Goal: Task Accomplishment & Management: Manage account settings

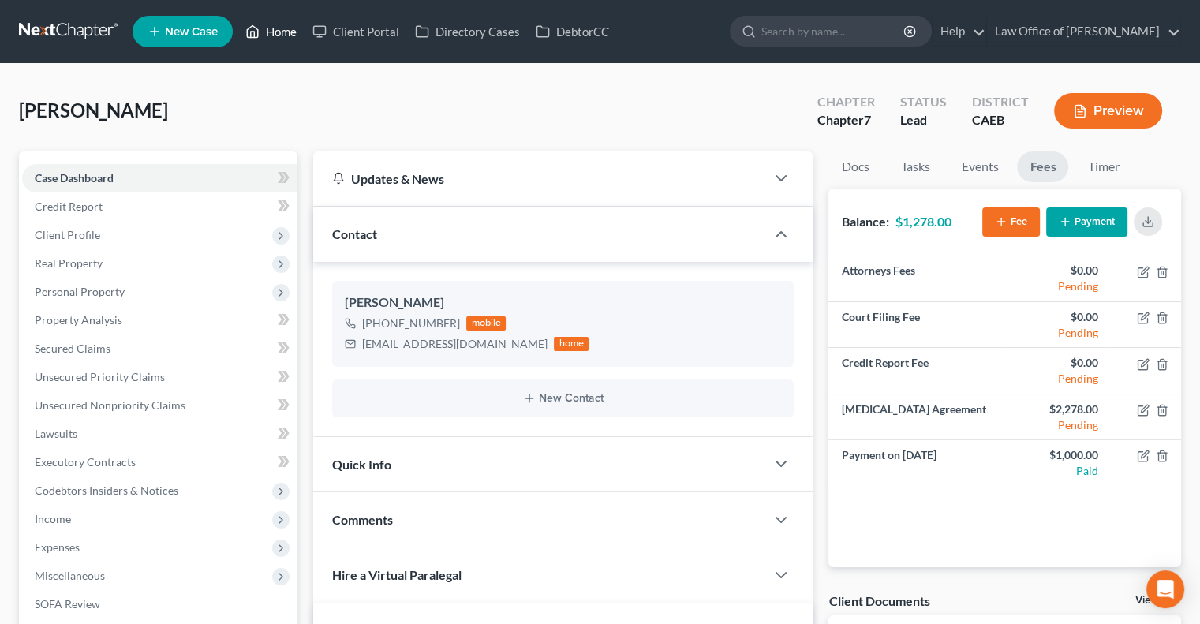
click at [283, 24] on link "Home" at bounding box center [270, 31] width 67 height 28
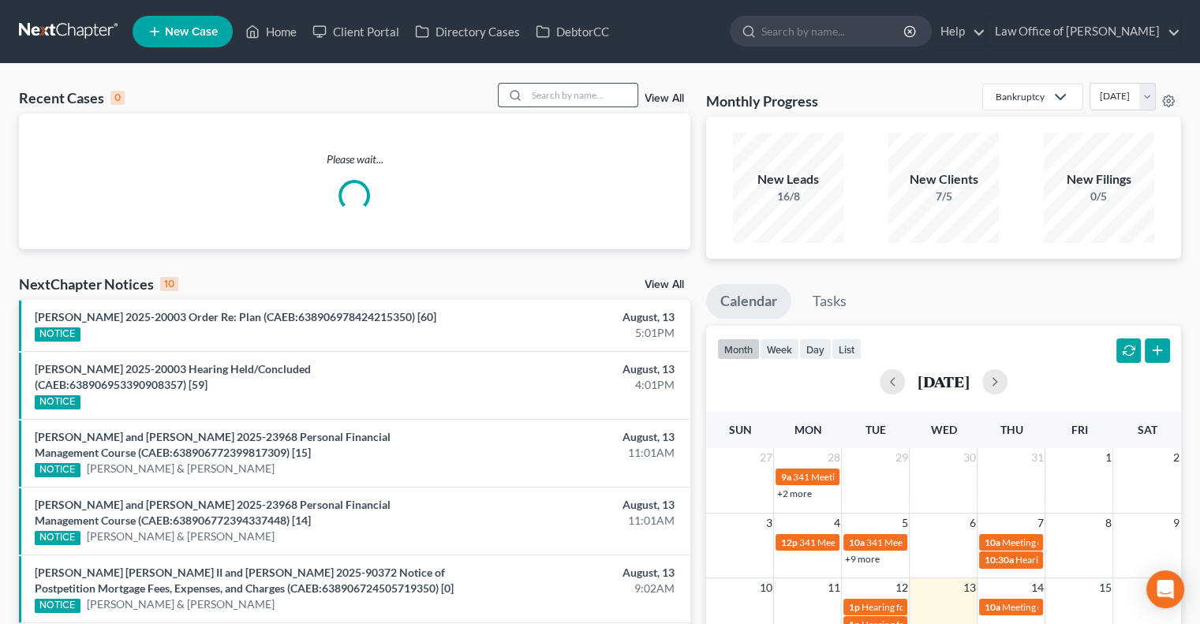
click at [612, 90] on input "search" at bounding box center [582, 95] width 110 height 23
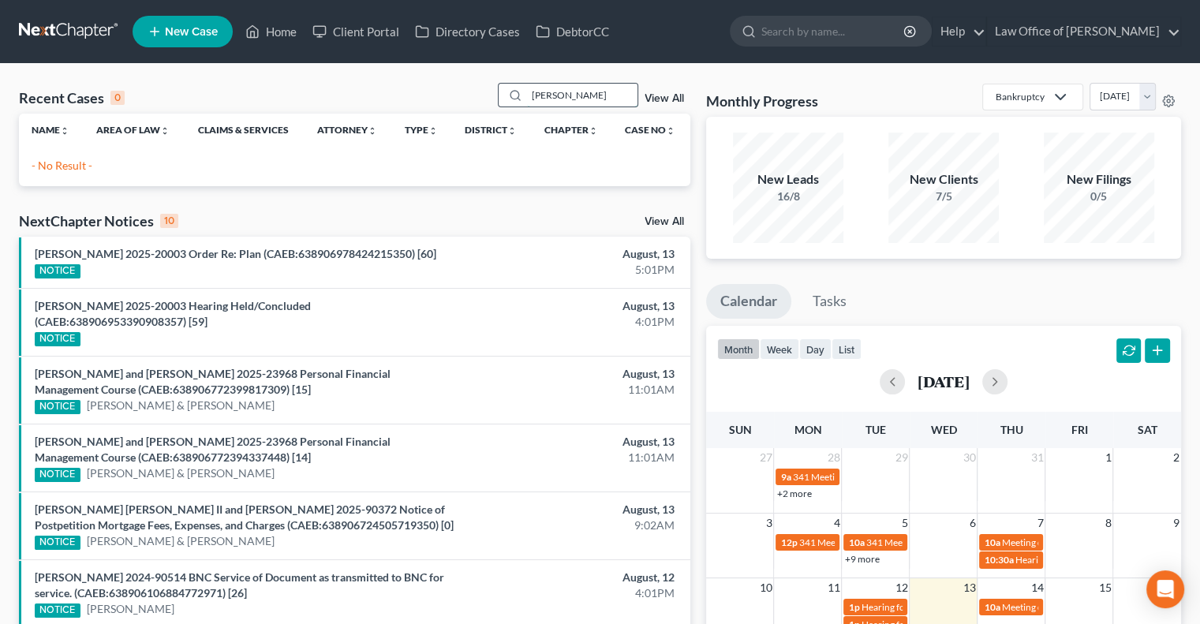
type input "[PERSON_NAME]"
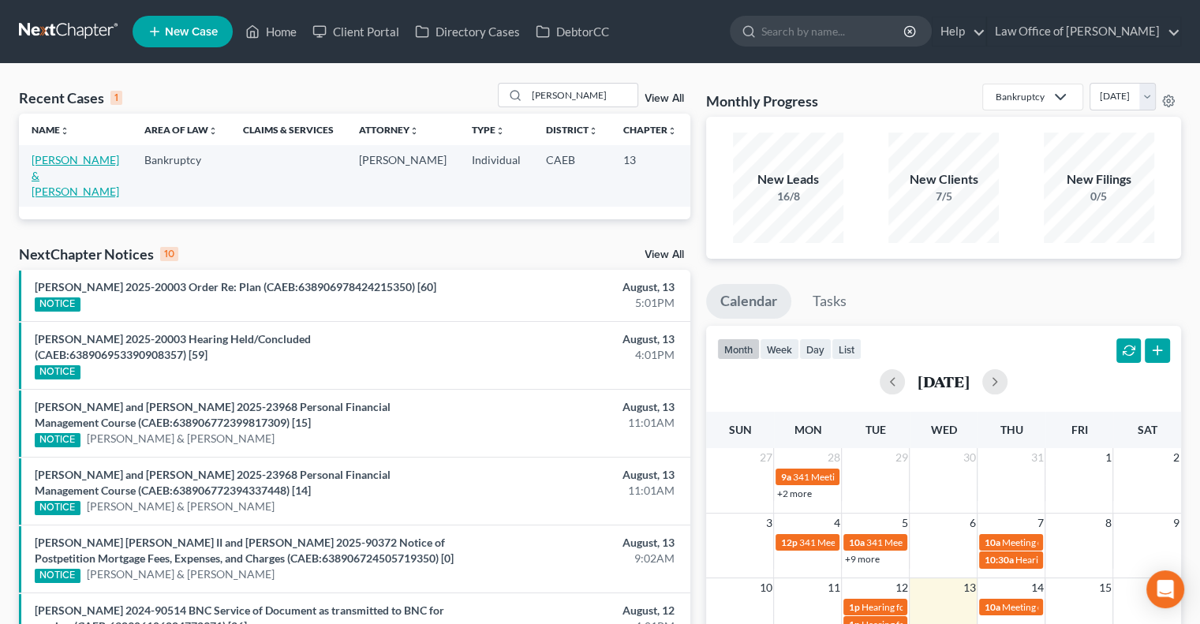
click at [41, 176] on link "[PERSON_NAME] & [PERSON_NAME]" at bounding box center [76, 175] width 88 height 45
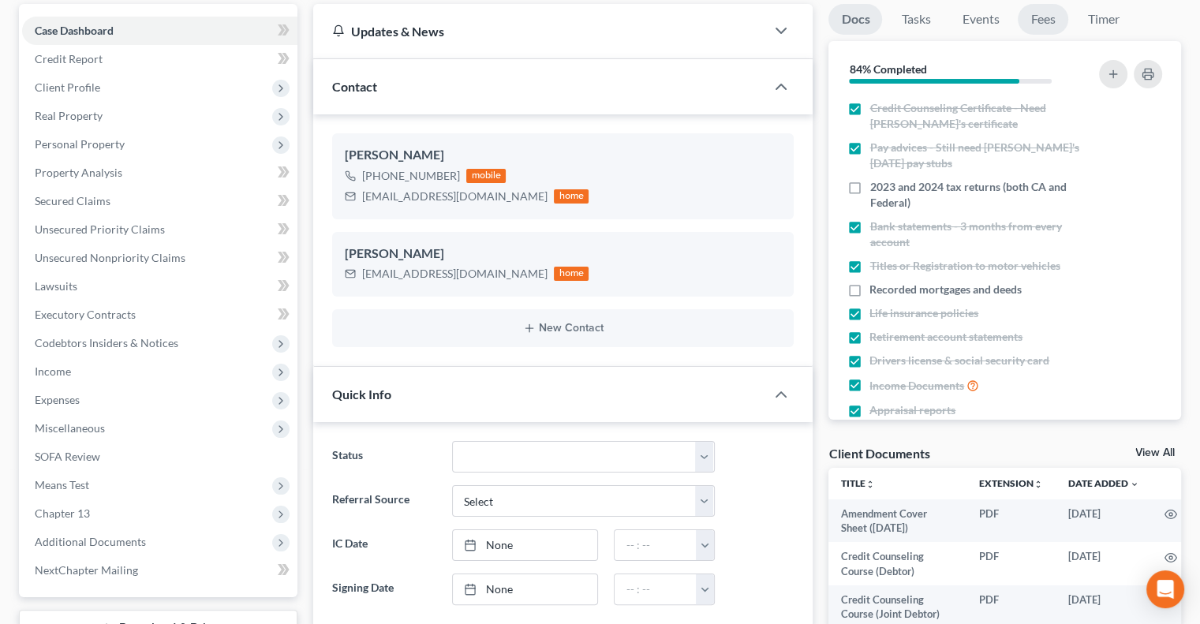
scroll to position [93, 0]
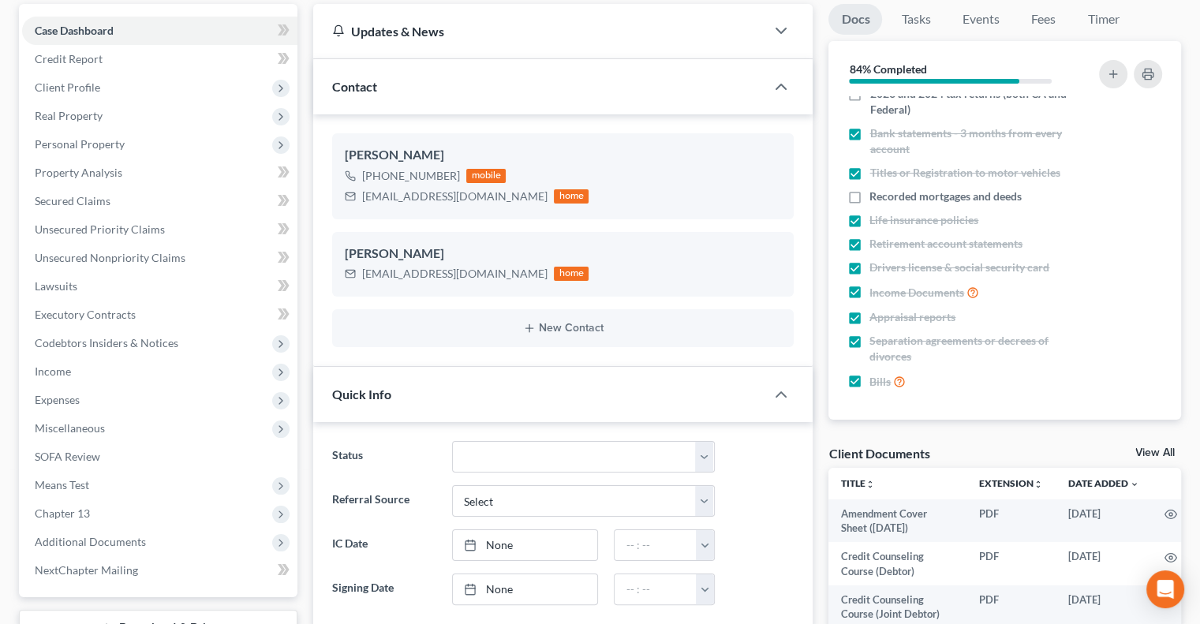
click at [1155, 453] on link "View All" at bounding box center [1154, 452] width 39 height 11
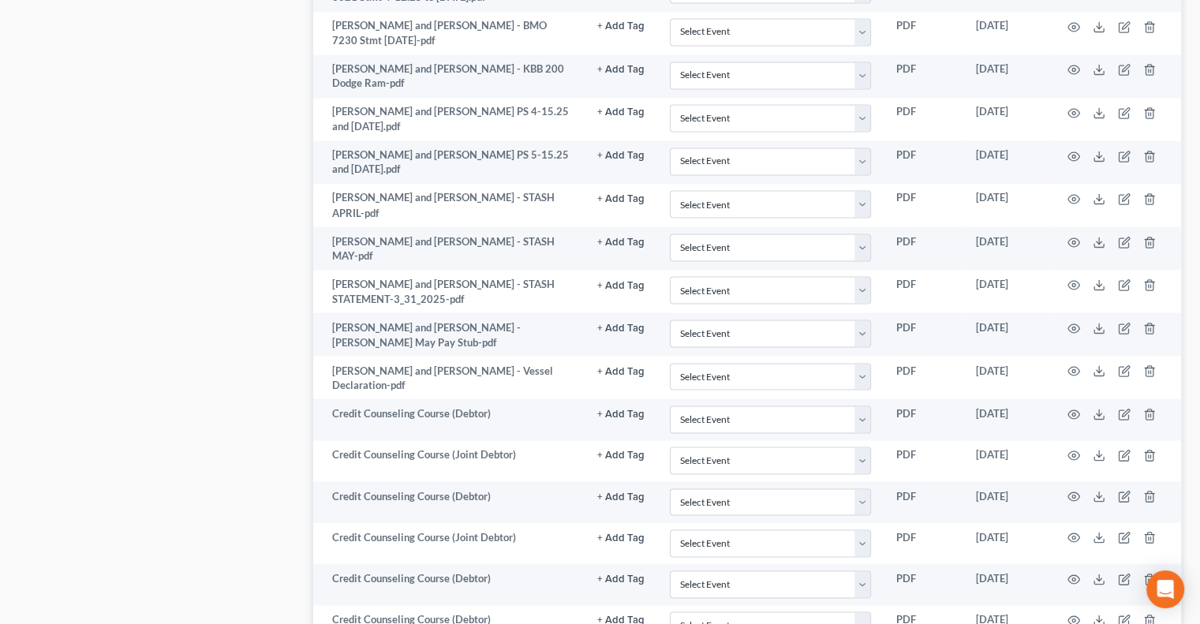
scroll to position [2793, 0]
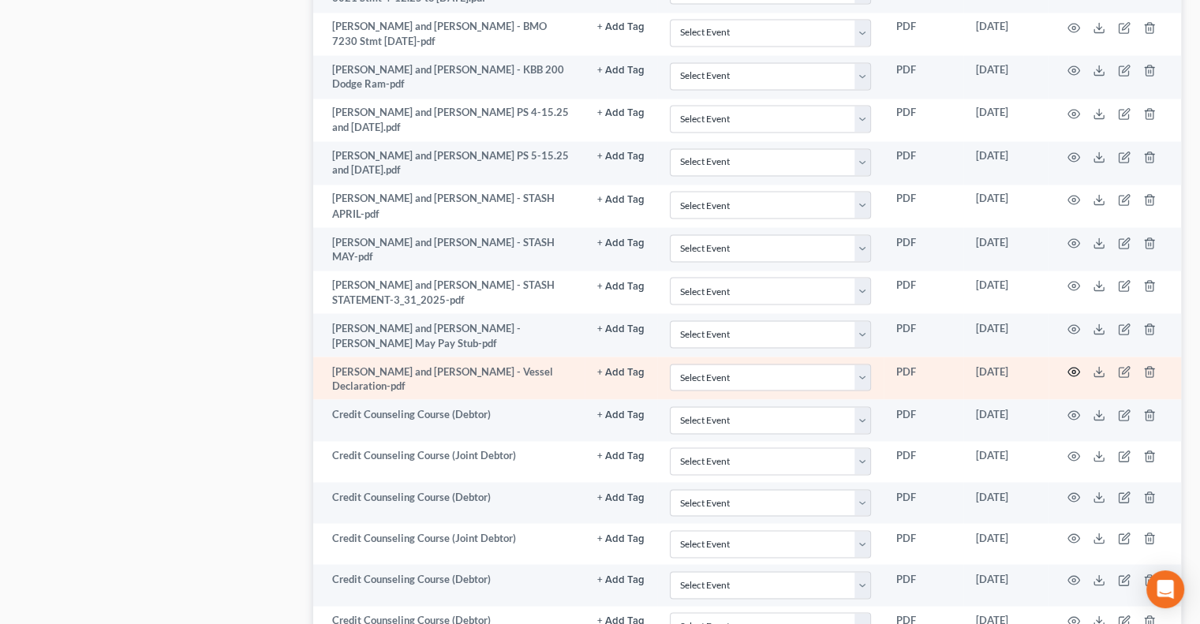
click at [1073, 370] on circle "button" at bounding box center [1073, 371] width 3 height 3
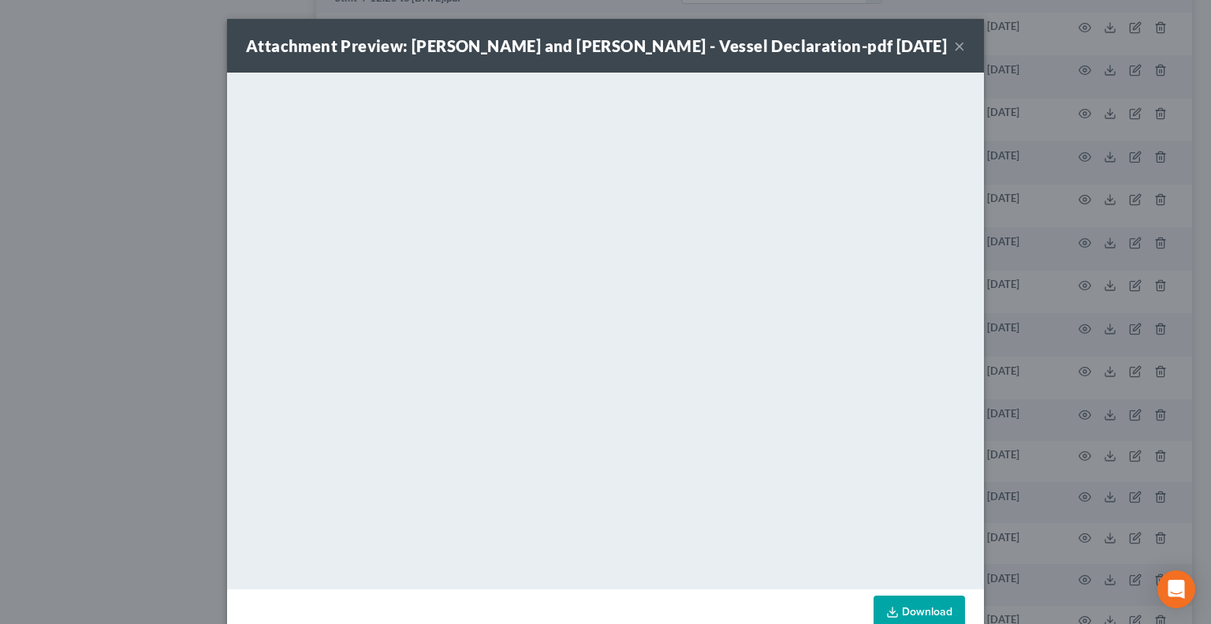
click at [954, 50] on button "×" at bounding box center [959, 45] width 11 height 19
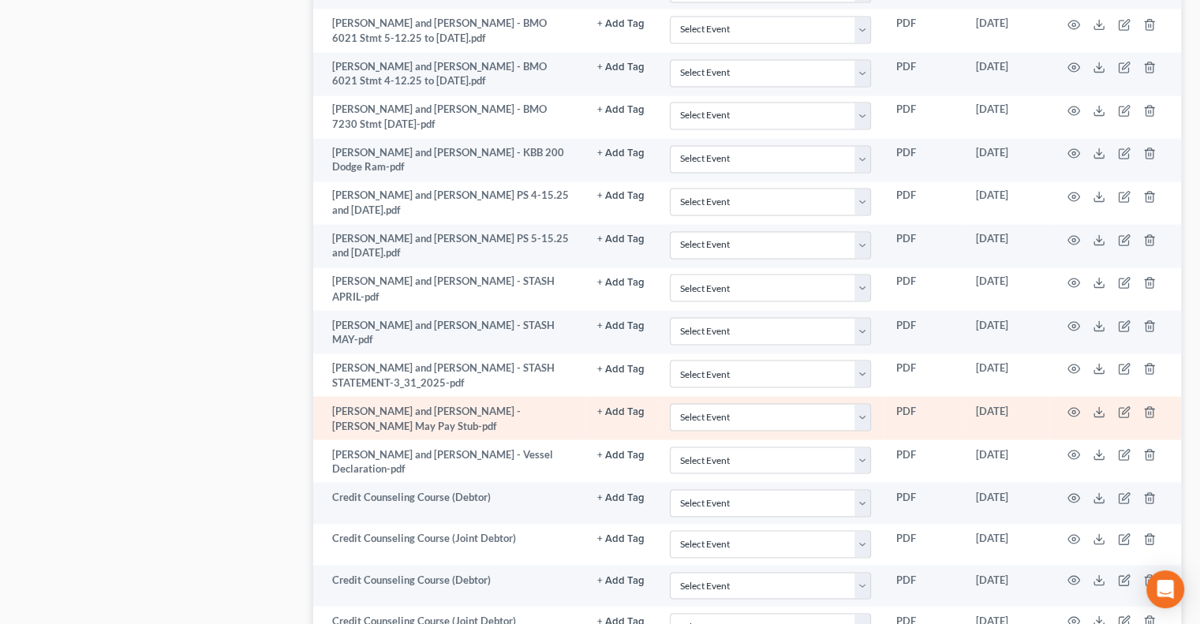
scroll to position [2707, 0]
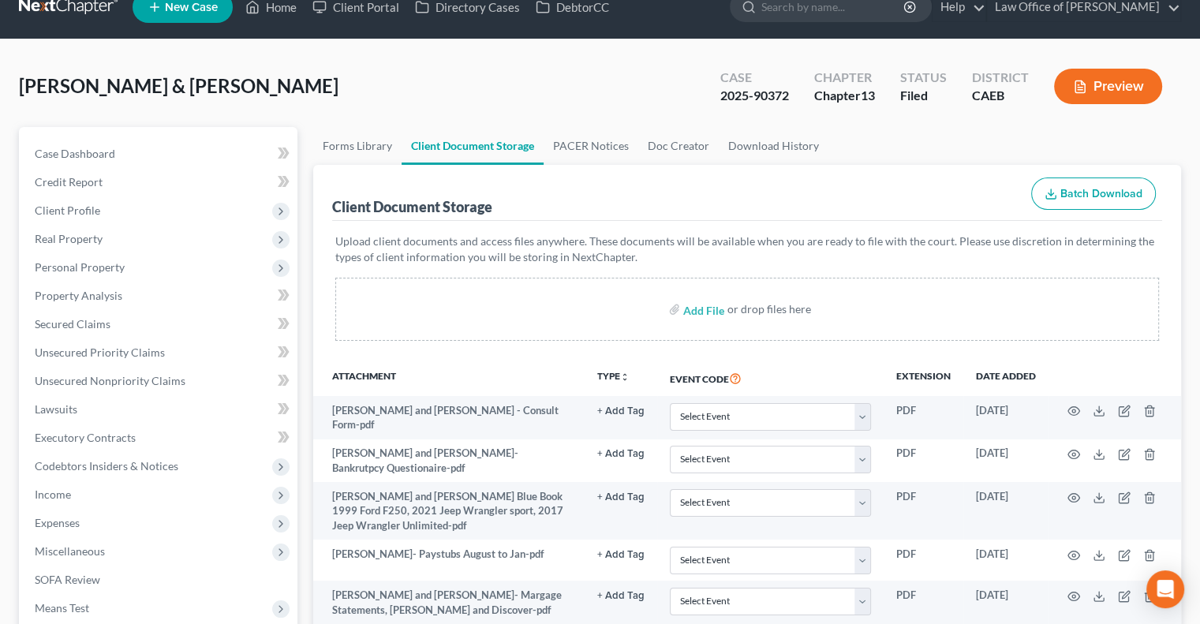
scroll to position [0, 0]
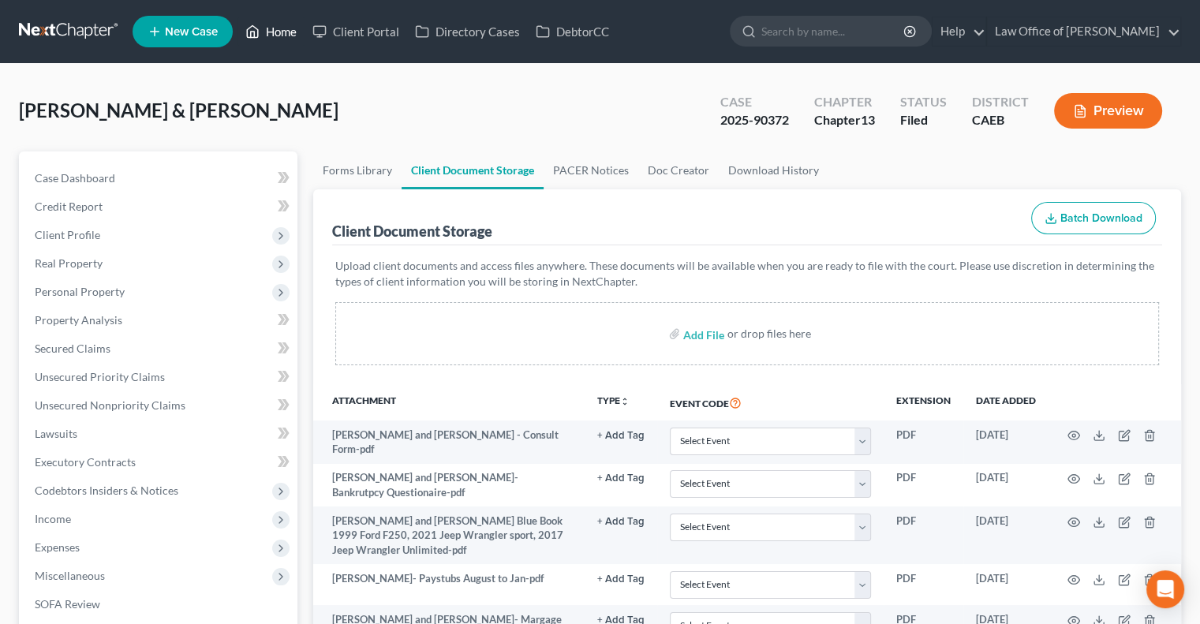
click at [272, 22] on link "Home" at bounding box center [270, 31] width 67 height 28
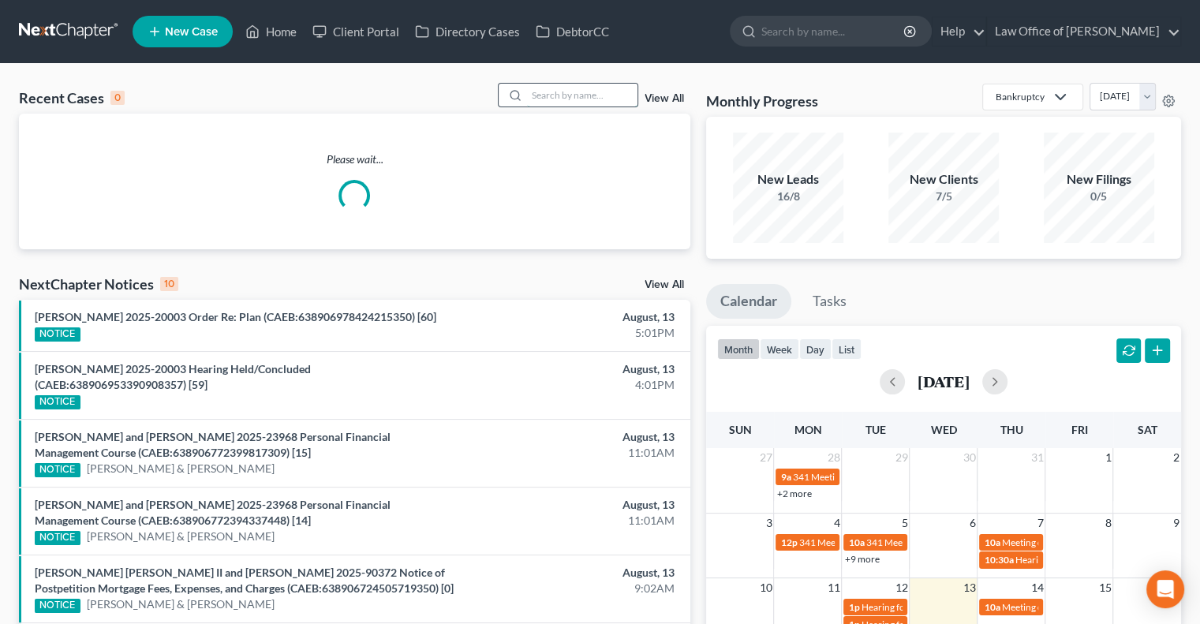
click at [543, 96] on input "search" at bounding box center [582, 95] width 110 height 23
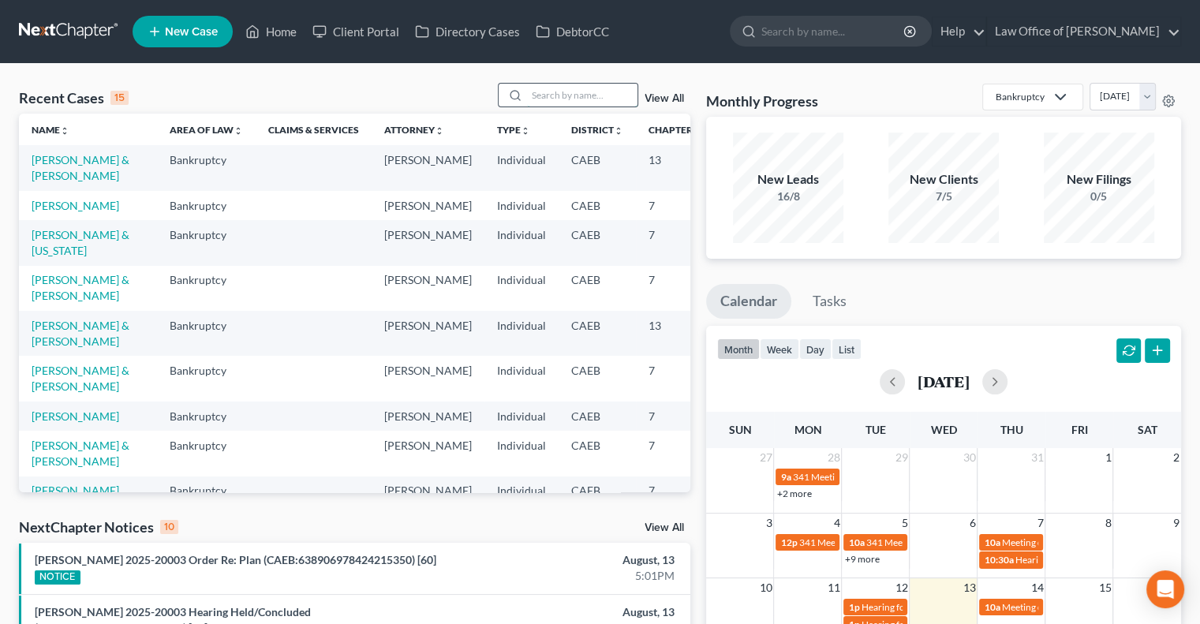
click at [582, 93] on input "search" at bounding box center [582, 95] width 110 height 23
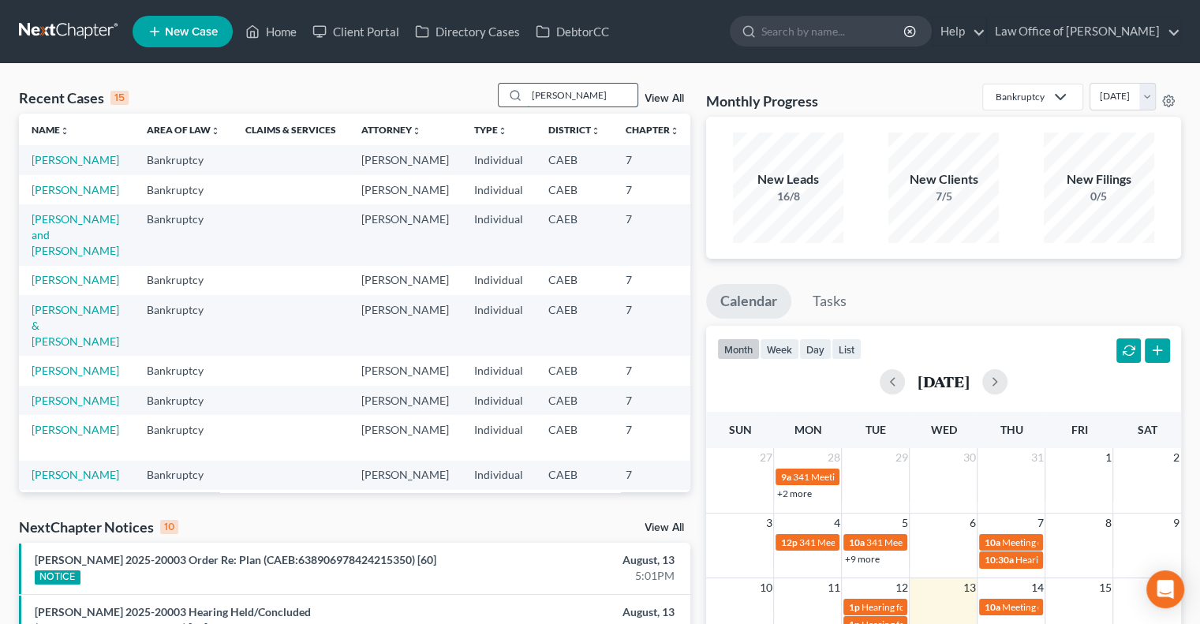
type input "[PERSON_NAME]"
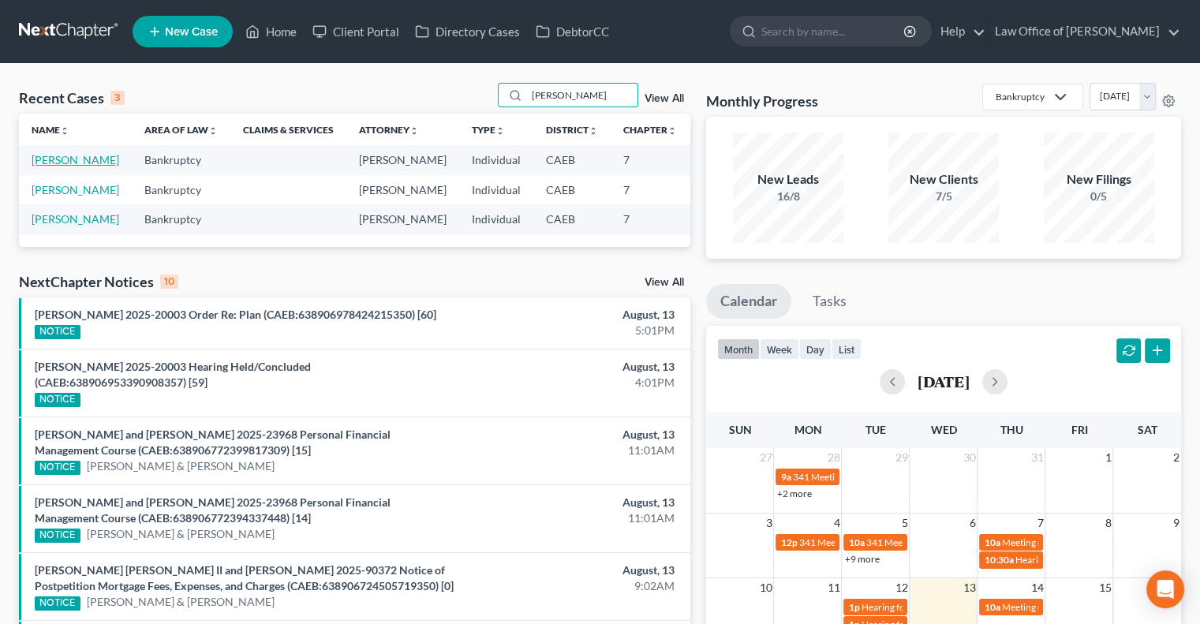
click at [45, 166] on link "[PERSON_NAME]" at bounding box center [76, 159] width 88 height 13
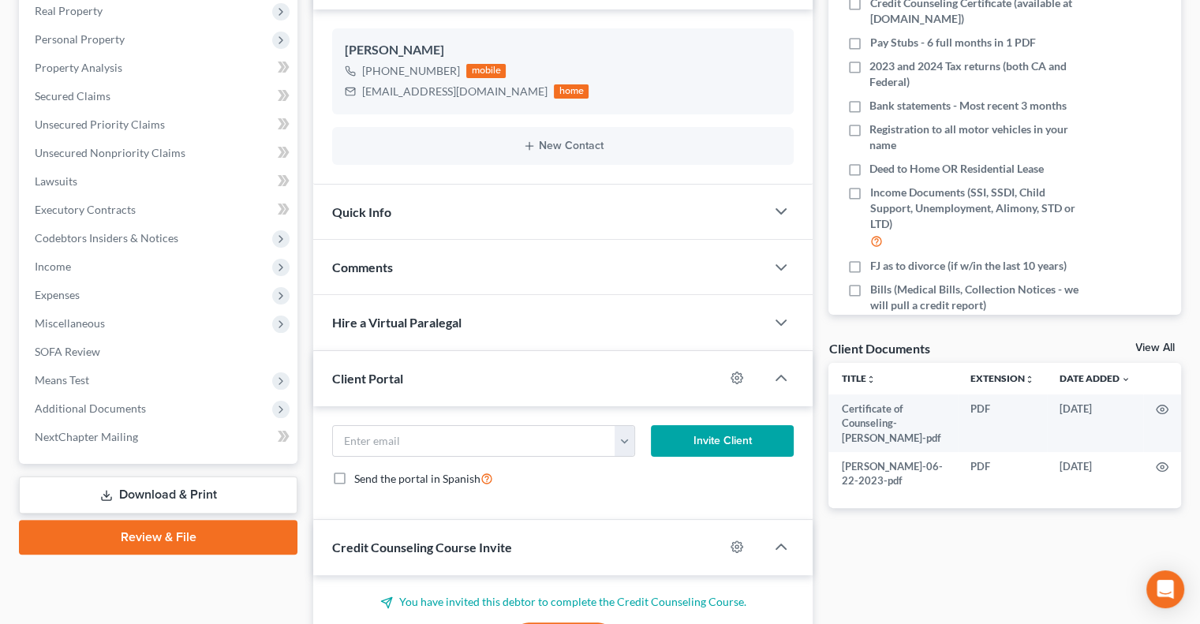
scroll to position [252, 0]
click at [522, 276] on div "Comments" at bounding box center [539, 267] width 452 height 54
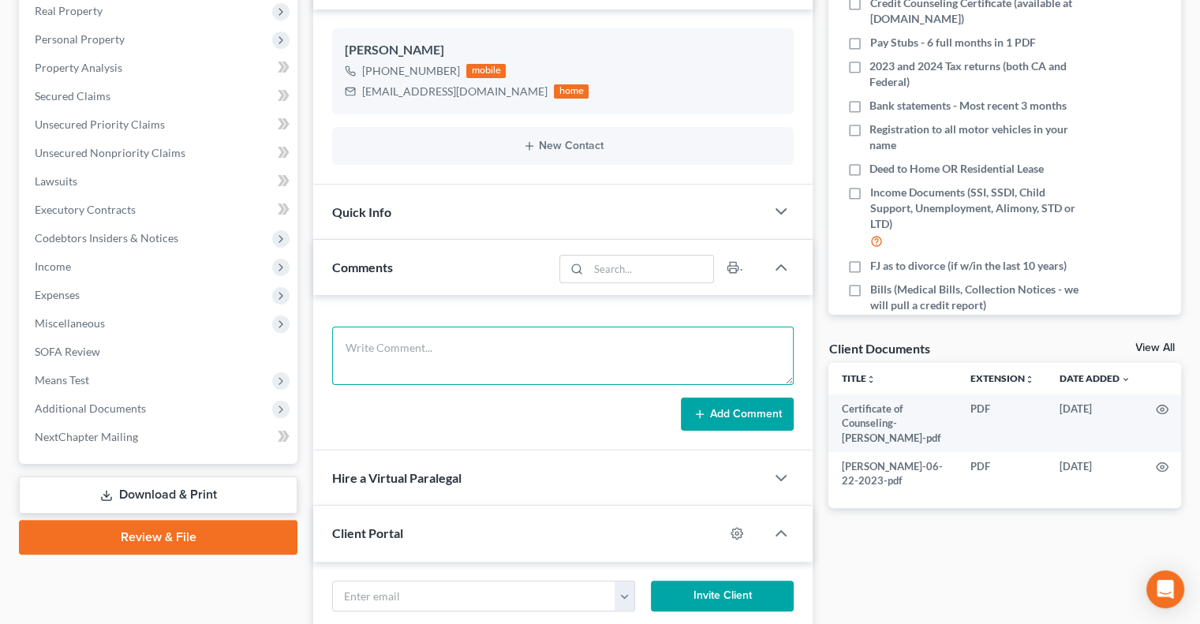
click at [489, 359] on textarea at bounding box center [562, 356] width 461 height 58
type textarea "Paying fees in full in October/November"
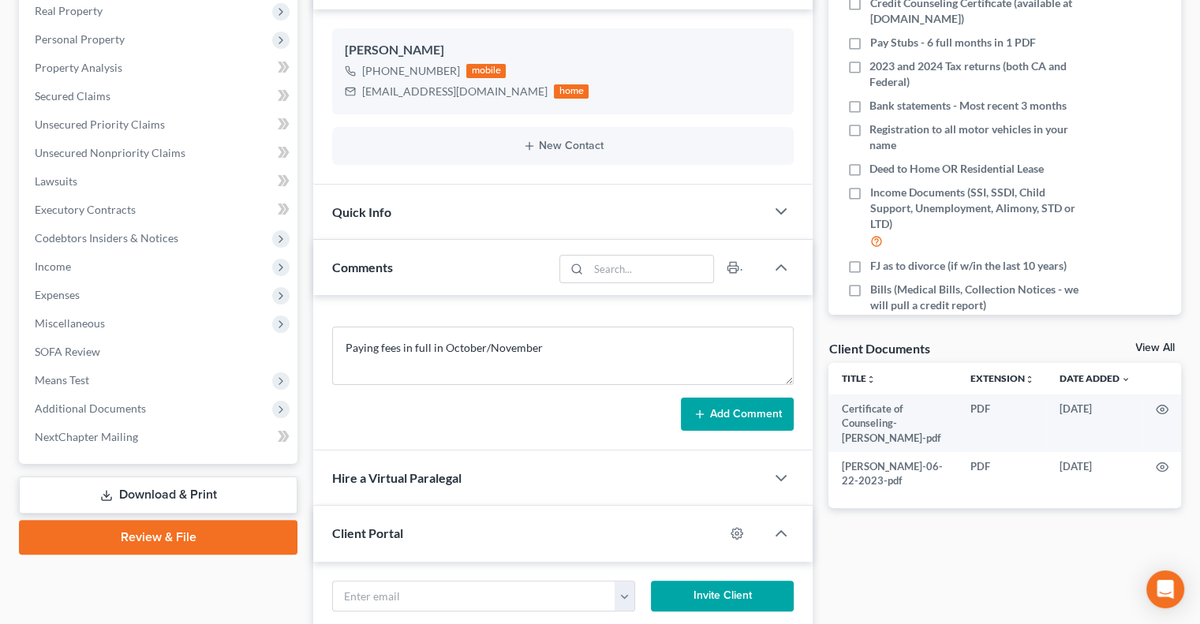
click at [711, 409] on button "Add Comment" at bounding box center [737, 414] width 113 height 33
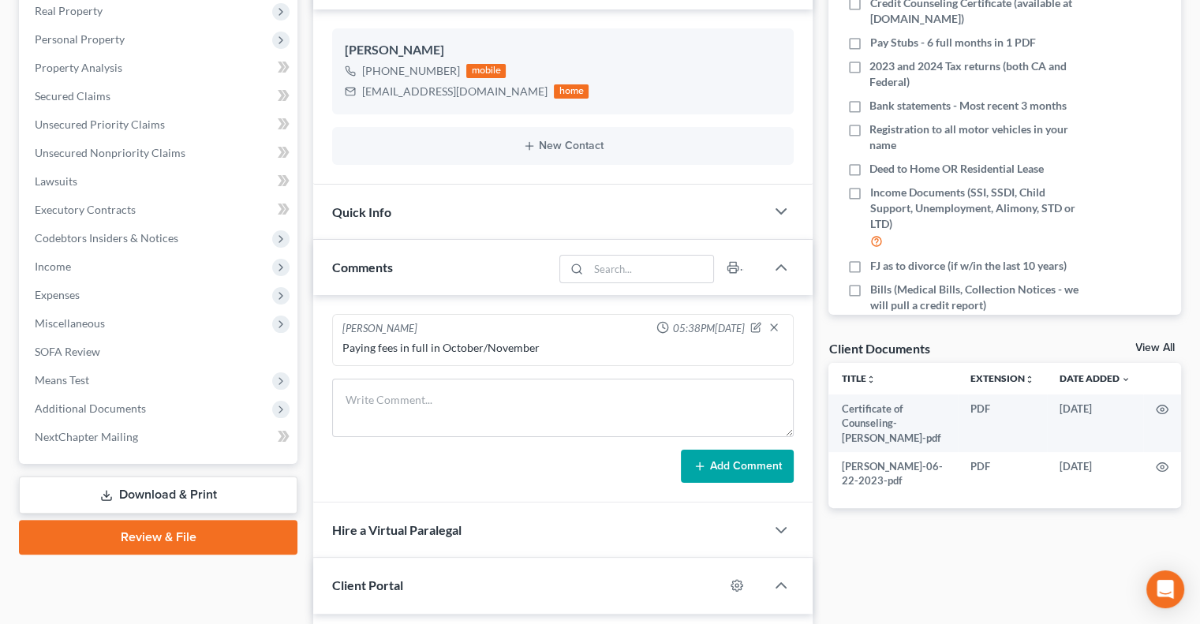
scroll to position [0, 0]
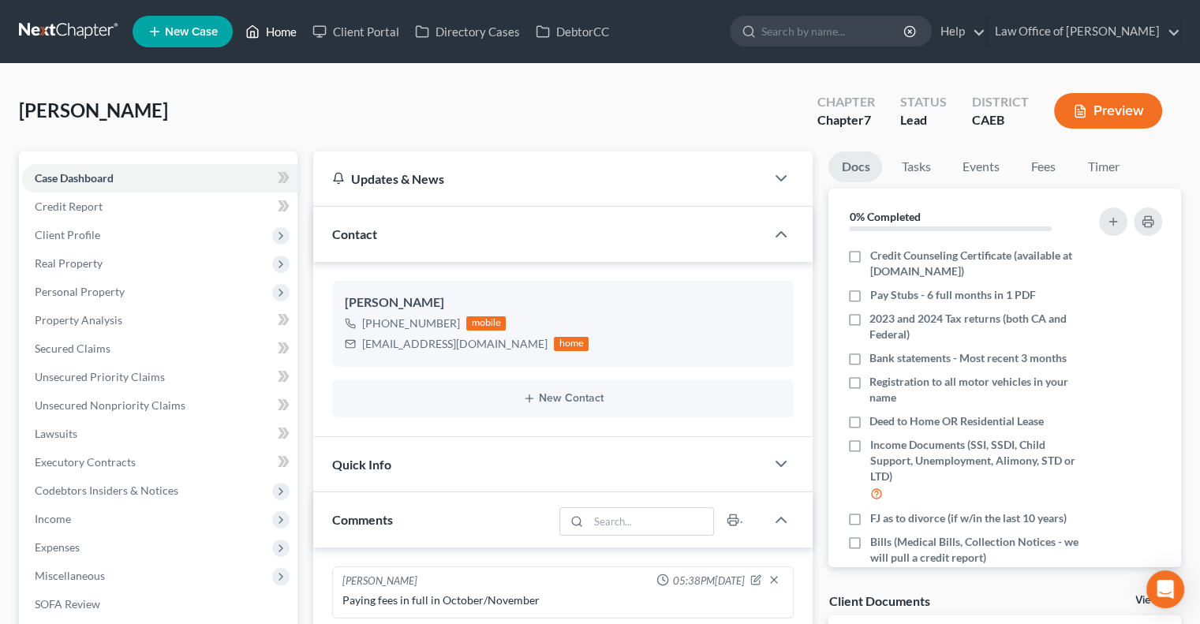
click at [270, 25] on link "Home" at bounding box center [270, 31] width 67 height 28
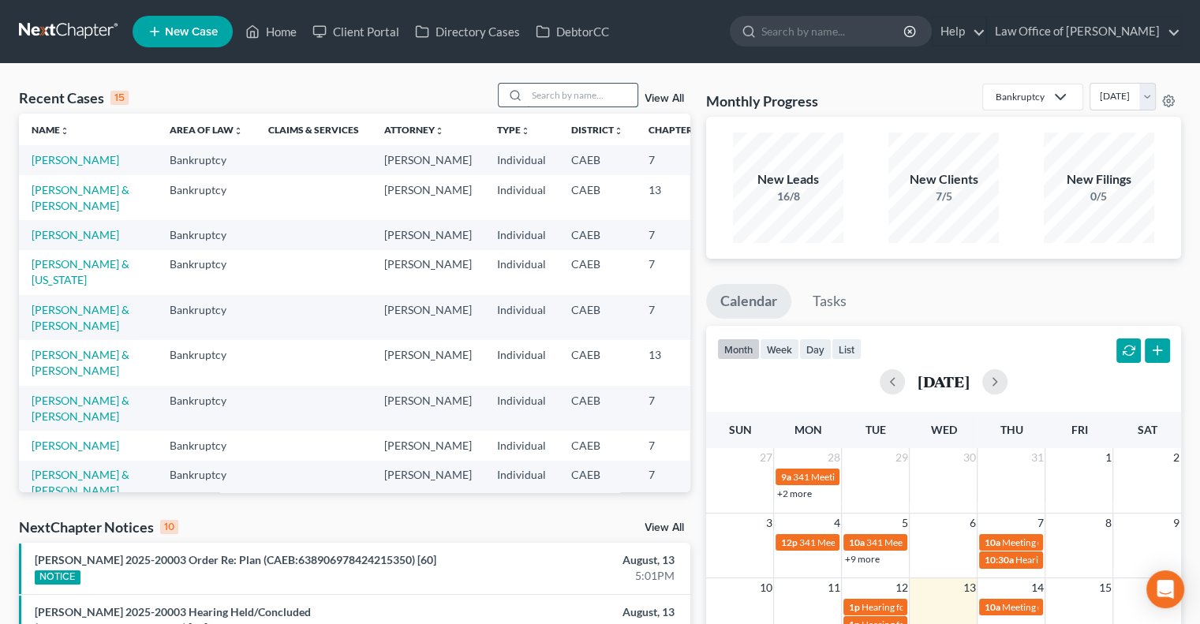
click at [536, 99] on input "search" at bounding box center [582, 95] width 110 height 23
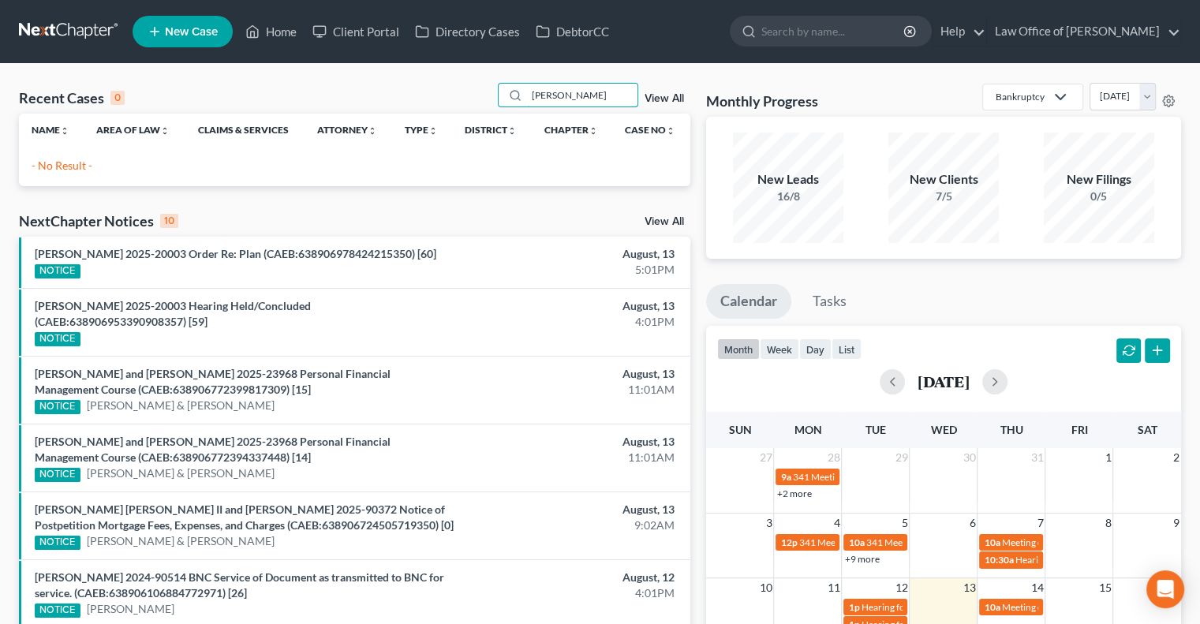
type input "[PERSON_NAME]"
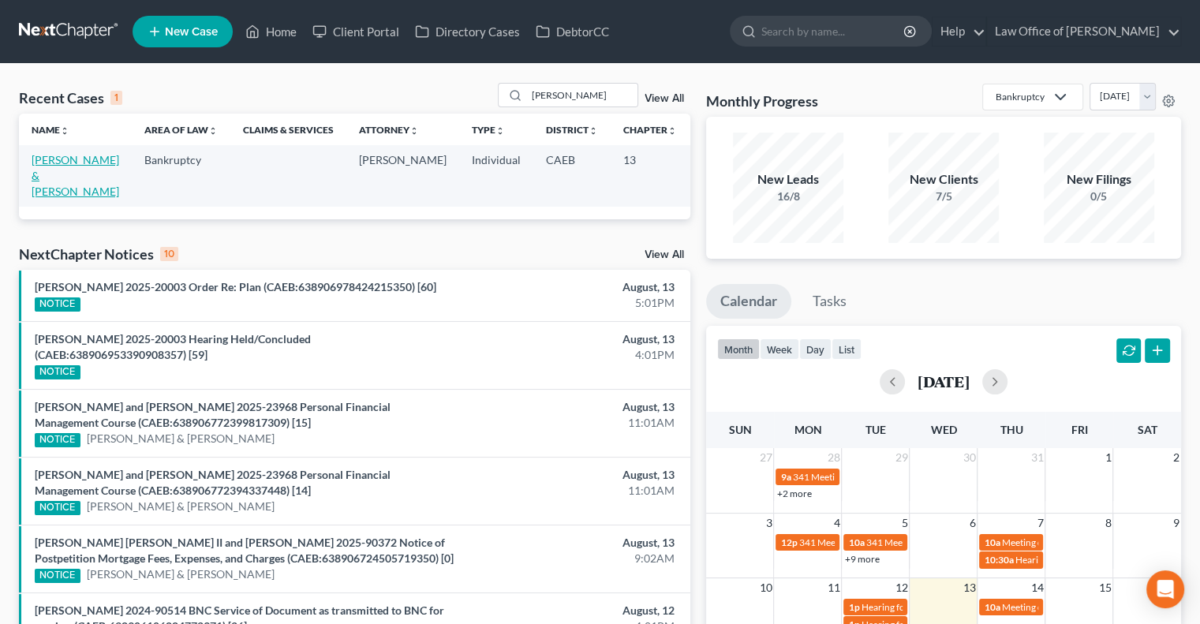
click at [53, 155] on link "[PERSON_NAME] & [PERSON_NAME]" at bounding box center [76, 175] width 88 height 45
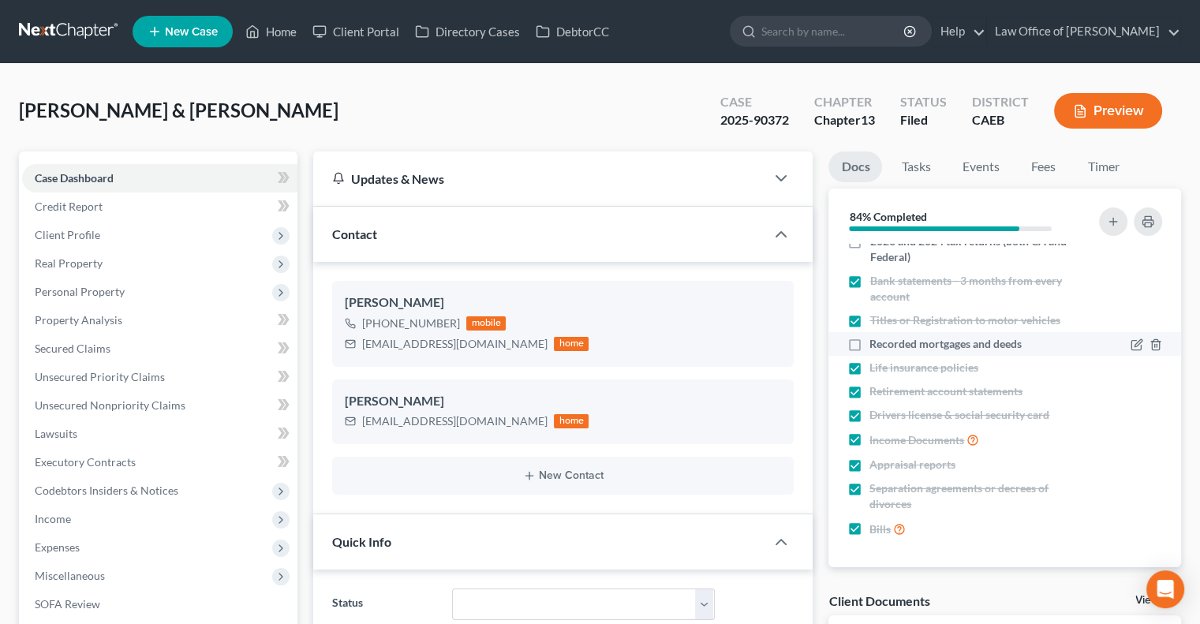
scroll to position [284, 0]
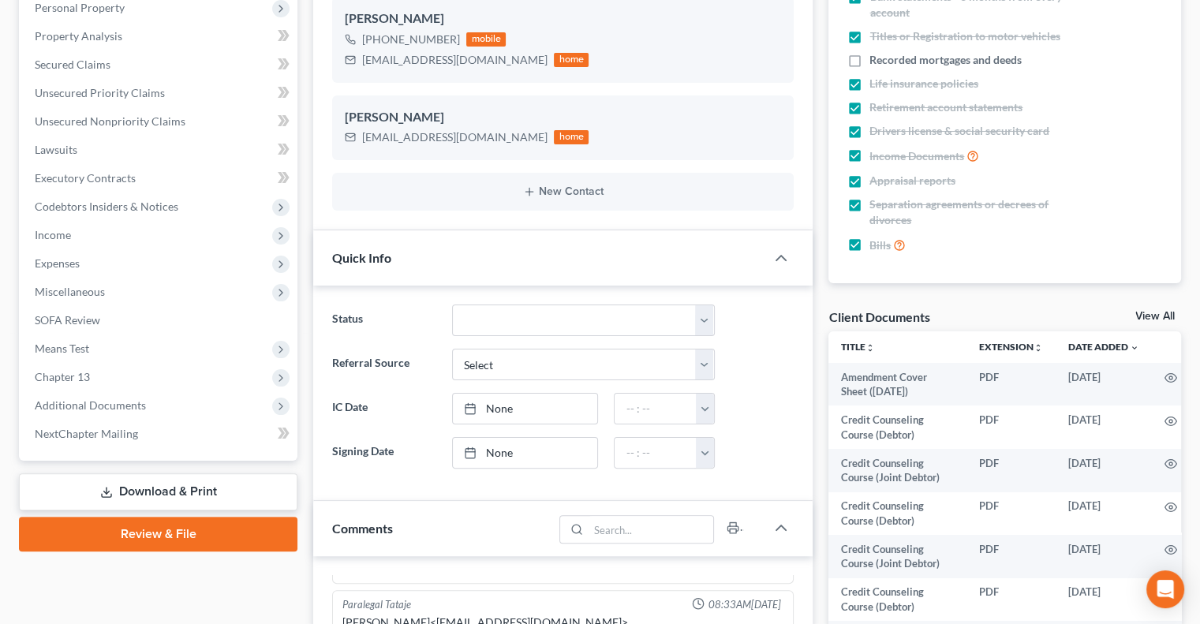
click at [1155, 315] on link "View All" at bounding box center [1154, 316] width 39 height 11
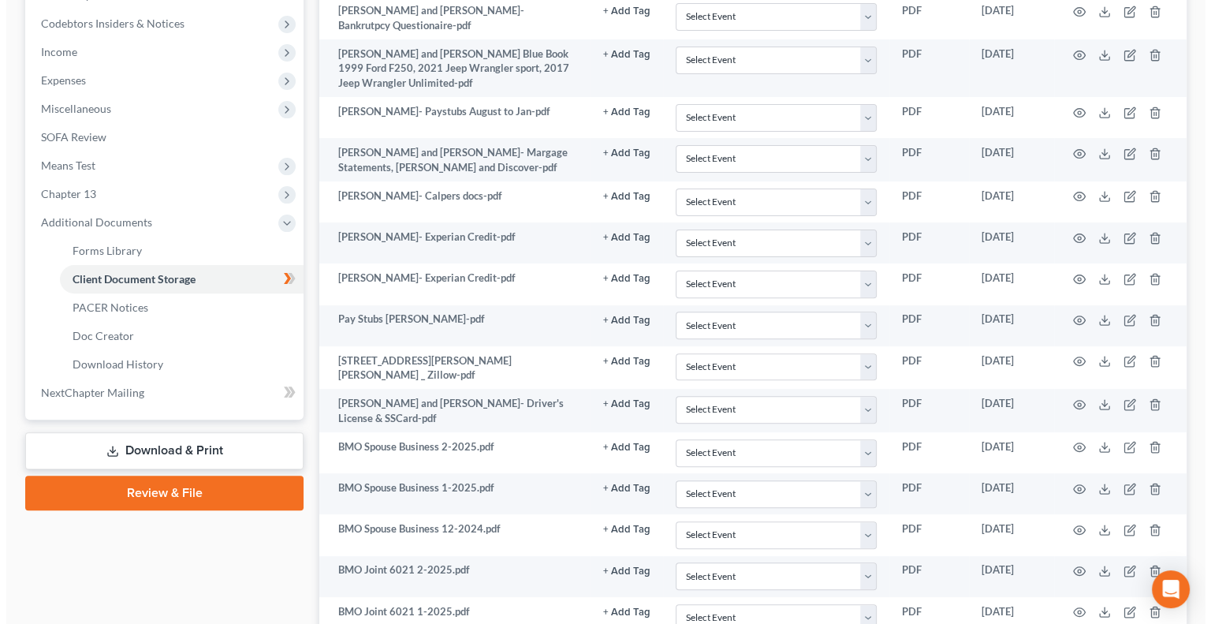
scroll to position [473, 0]
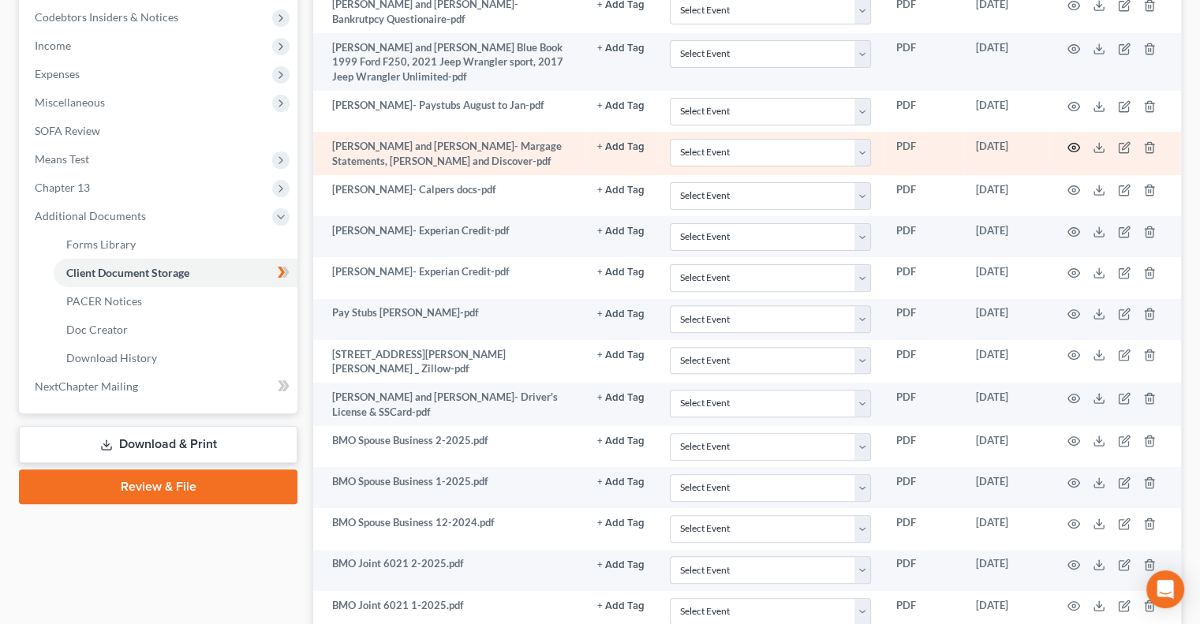
click at [1074, 146] on circle "button" at bounding box center [1073, 147] width 3 height 3
